Goal: Information Seeking & Learning: Check status

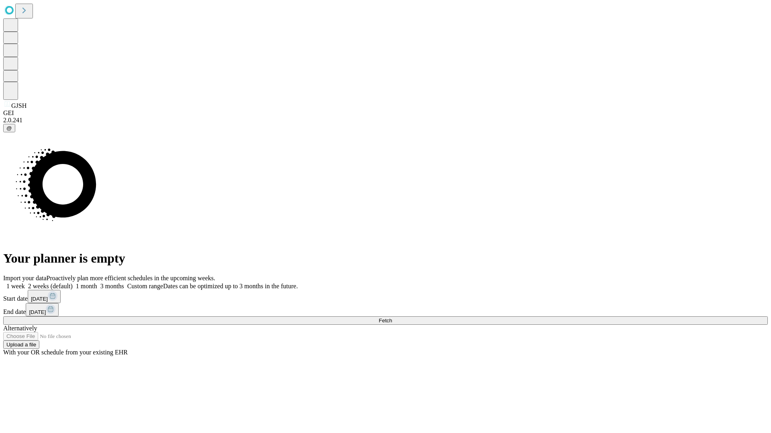
click at [392, 318] on span "Fetch" at bounding box center [384, 321] width 13 height 6
